Goal: Information Seeking & Learning: Learn about a topic

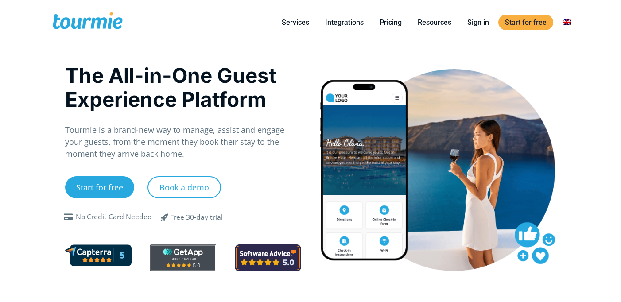
click at [306, 109] on div "The All-in-One Guest Experience Platform Tourmie is a brand-new way to manage, …" at bounding box center [183, 170] width 255 height 232
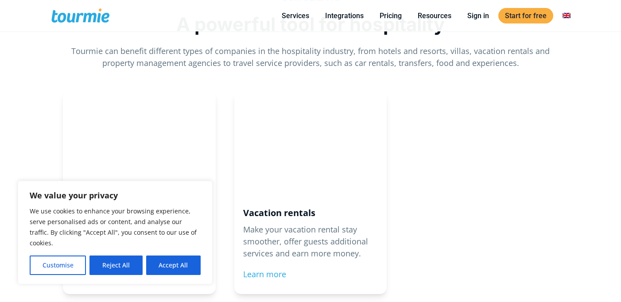
scroll to position [797, 0]
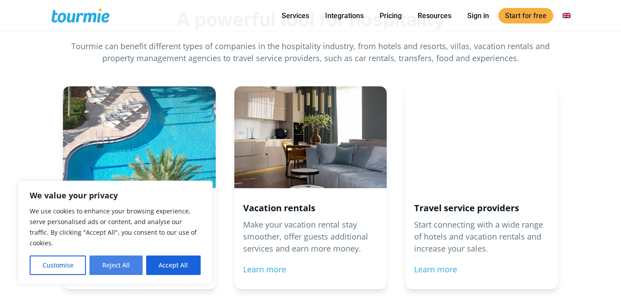
click at [120, 265] on button "Reject All" at bounding box center [115, 264] width 53 height 19
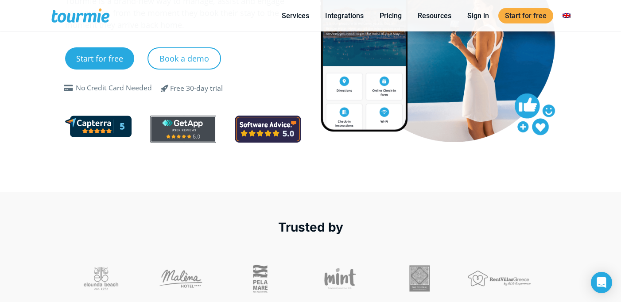
scroll to position [0, 0]
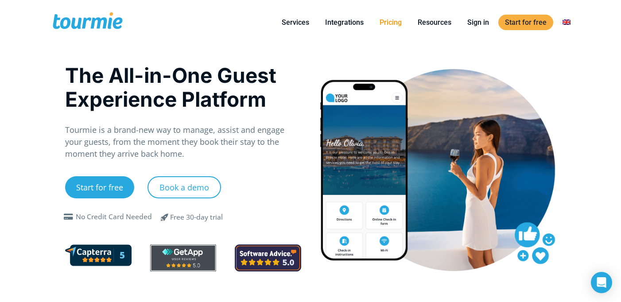
click at [392, 20] on link "Pricing" at bounding box center [390, 22] width 35 height 11
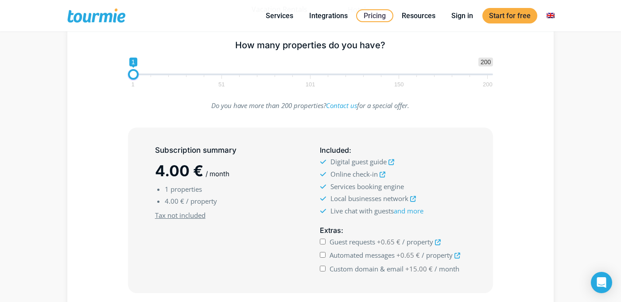
scroll to position [141, 0]
click at [391, 163] on icon at bounding box center [391, 163] width 6 height 6
click at [413, 200] on icon at bounding box center [413, 200] width 6 height 6
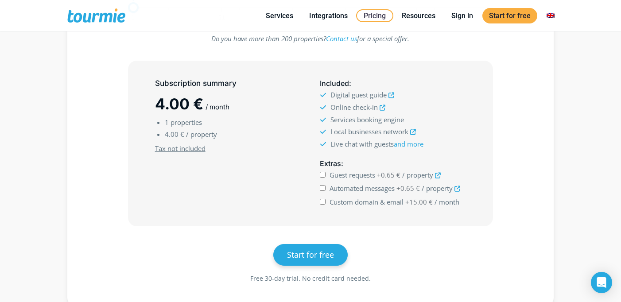
scroll to position [212, 0]
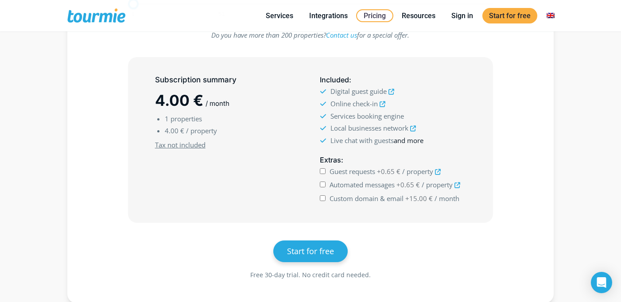
click at [417, 142] on link "and more" at bounding box center [409, 140] width 30 height 9
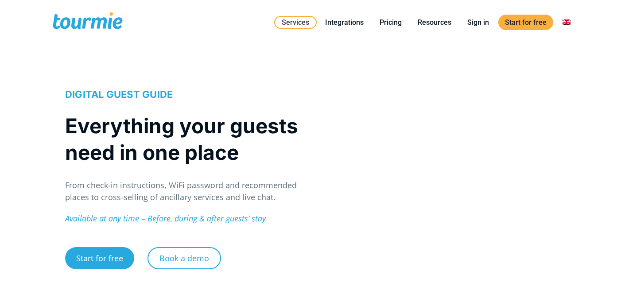
click at [298, 74] on div "DIGITAL GUEST GUIDE Everything your guests need in one place From check-in inst…" at bounding box center [183, 177] width 255 height 210
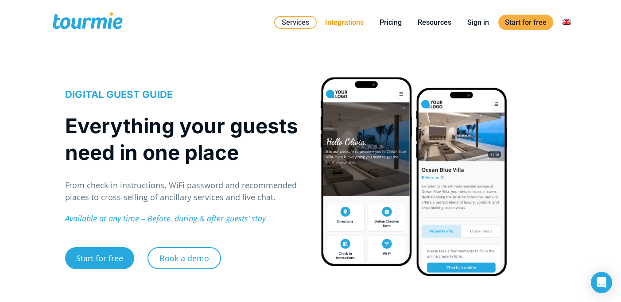
click at [347, 22] on link "Integrations" at bounding box center [344, 22] width 52 height 11
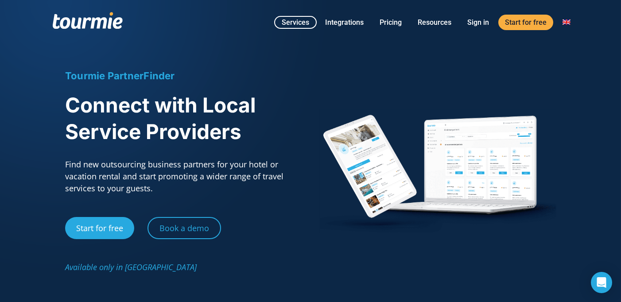
click at [306, 158] on div "Tourmie PartnerFinder Connect with Local Service Providers Find new outsourcing…" at bounding box center [183, 168] width 255 height 228
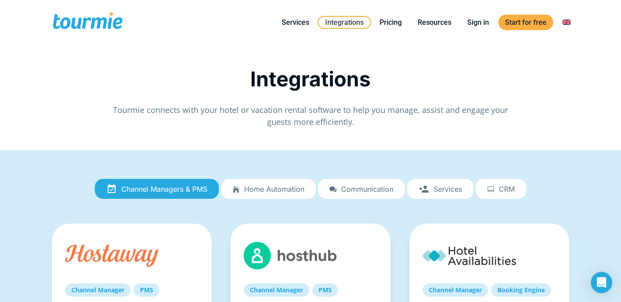
click at [289, 193] on link "Home automation" at bounding box center [268, 189] width 95 height 20
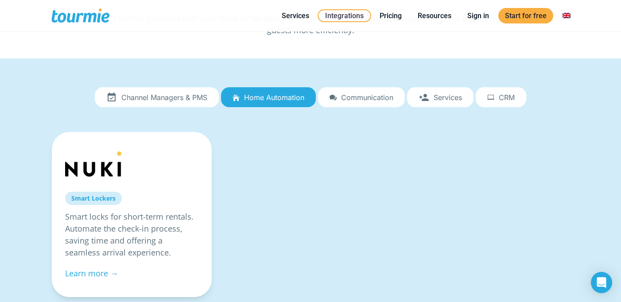
scroll to position [45, 0]
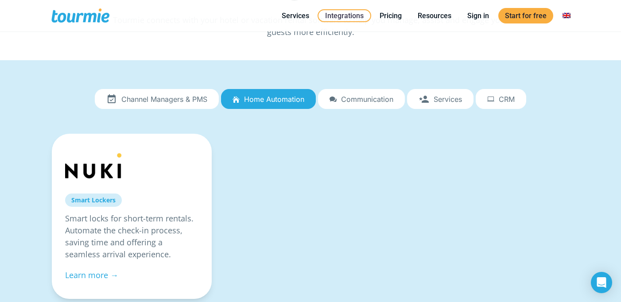
click at [388, 100] on span "Communication" at bounding box center [367, 99] width 52 height 8
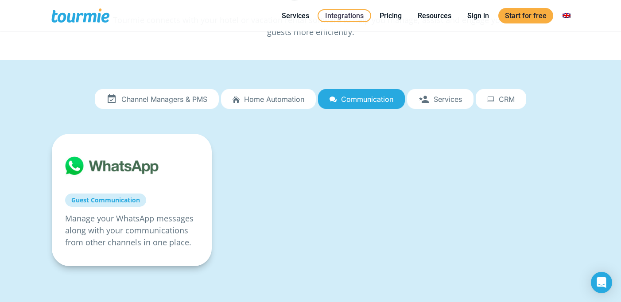
click at [103, 204] on link "Guest Communication" at bounding box center [105, 199] width 81 height 13
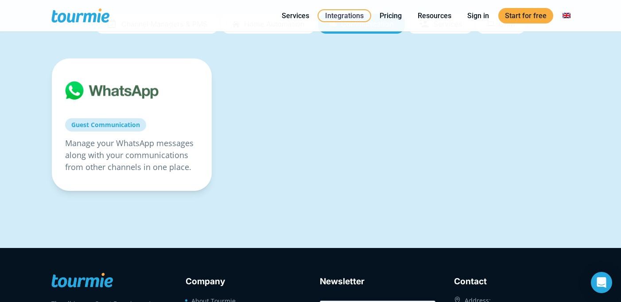
scroll to position [136, 0]
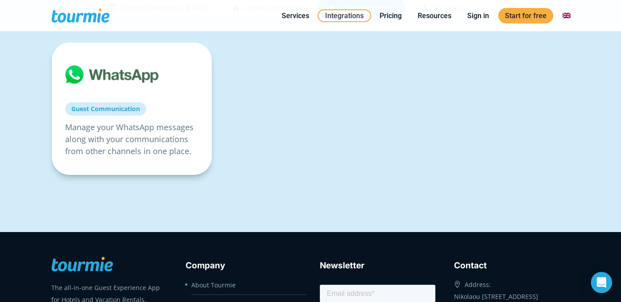
click at [128, 140] on p "Manage your WhatsApp messages along with your communications from other channel…" at bounding box center [131, 139] width 133 height 36
click at [127, 78] on div at bounding box center [111, 74] width 93 height 37
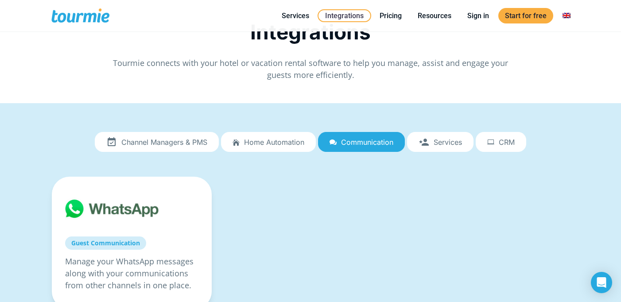
scroll to position [0, 0]
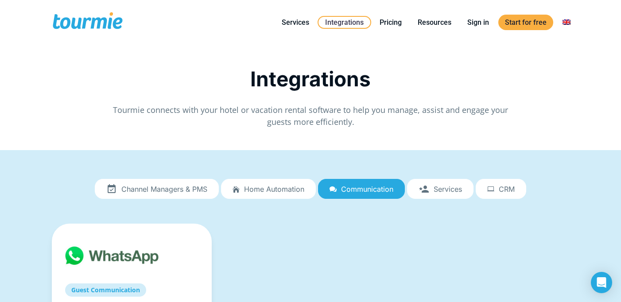
click at [508, 189] on span "CRM" at bounding box center [506, 189] width 16 height 8
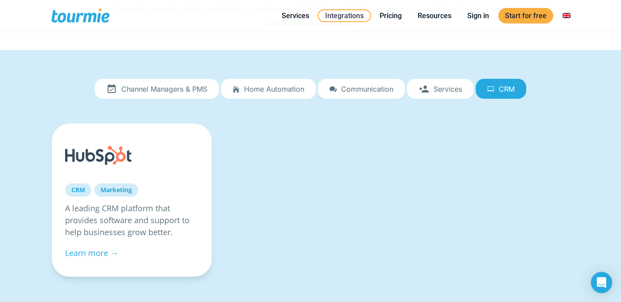
scroll to position [63, 0]
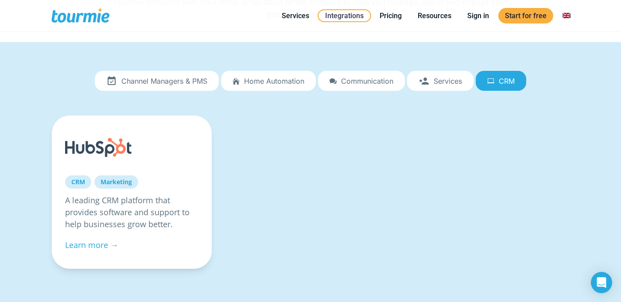
click at [450, 83] on span "Services" at bounding box center [447, 81] width 28 height 8
